Goal: Obtain resource: Download file/media

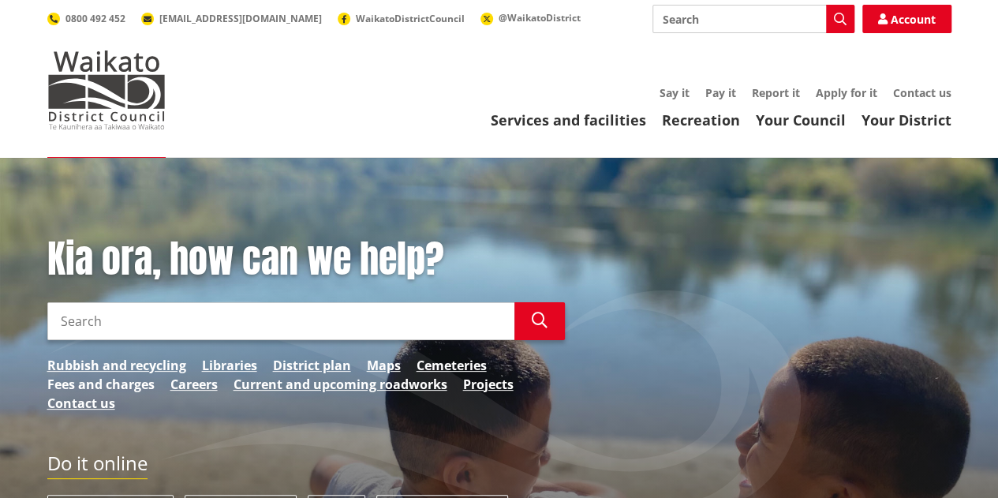
click at [136, 383] on link "Fees and charges" at bounding box center [100, 384] width 107 height 19
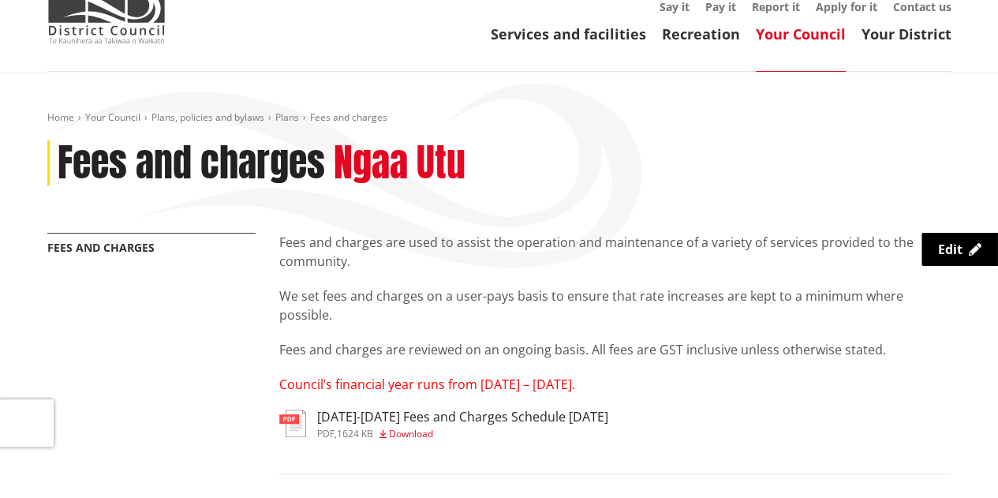
scroll to position [316, 0]
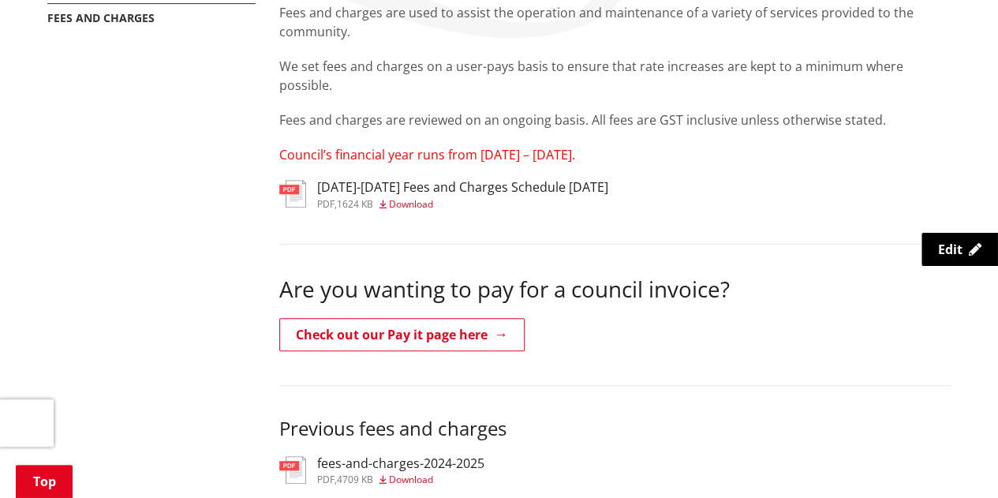
click at [349, 190] on h3 "[DATE]-[DATE] Fees and Charges Schedule [DATE]" at bounding box center [462, 187] width 291 height 15
